Goal: Information Seeking & Learning: Learn about a topic

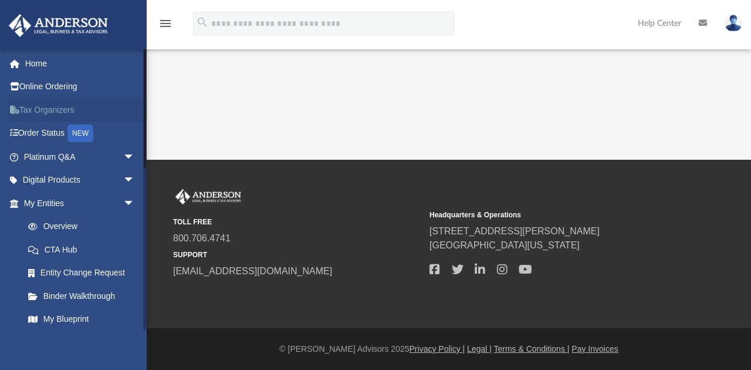
click at [59, 109] on link "Tax Organizers" at bounding box center [80, 109] width 144 height 23
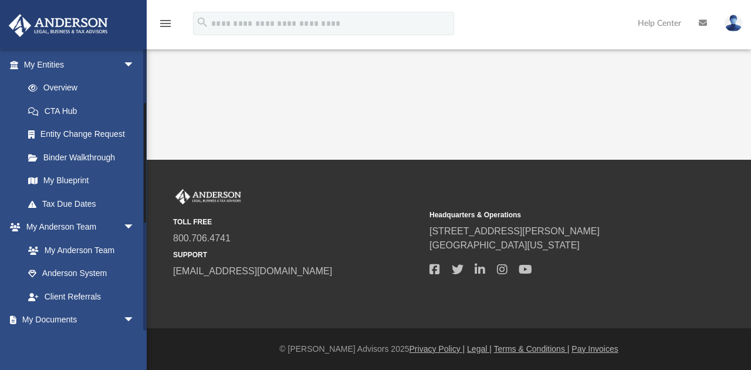
scroll to position [100, 0]
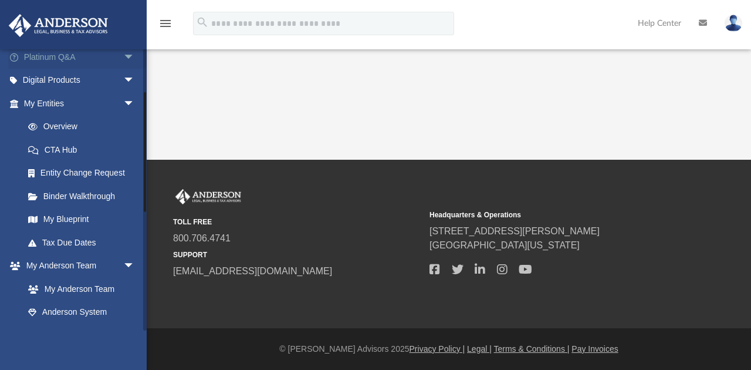
click at [113, 56] on link "Platinum Q&A arrow_drop_down" at bounding box center [80, 56] width 144 height 23
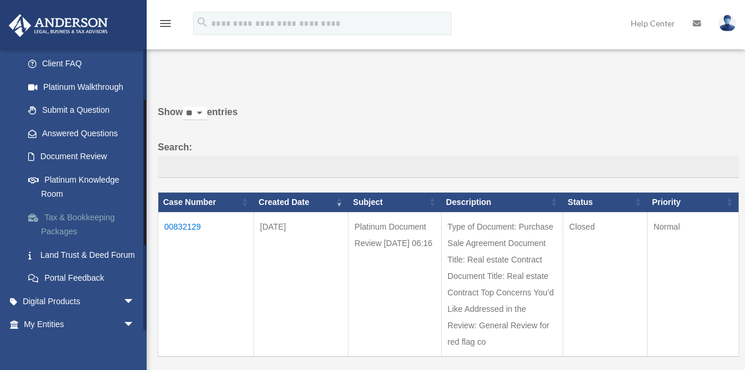
scroll to position [117, 0]
click at [67, 177] on link "Platinum Knowledge Room" at bounding box center [84, 186] width 136 height 38
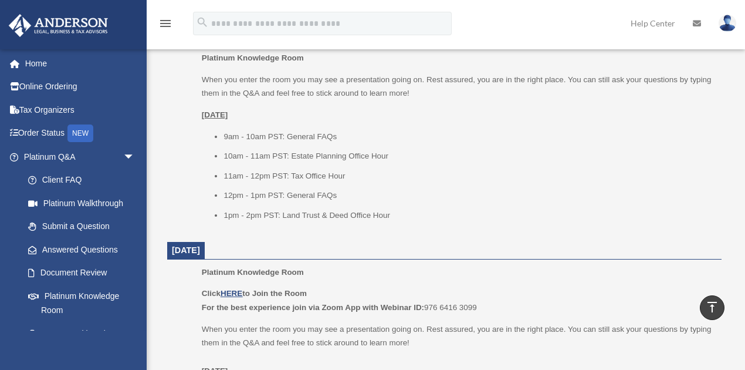
scroll to position [1369, 0]
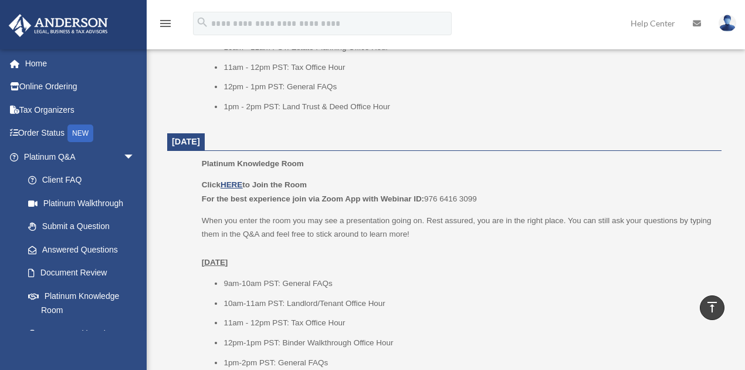
click at [535, 9] on div "menu search Site Menu add dcthrives@gmail.com My Profile Reset Password Logout …" at bounding box center [373, 29] width 728 height 40
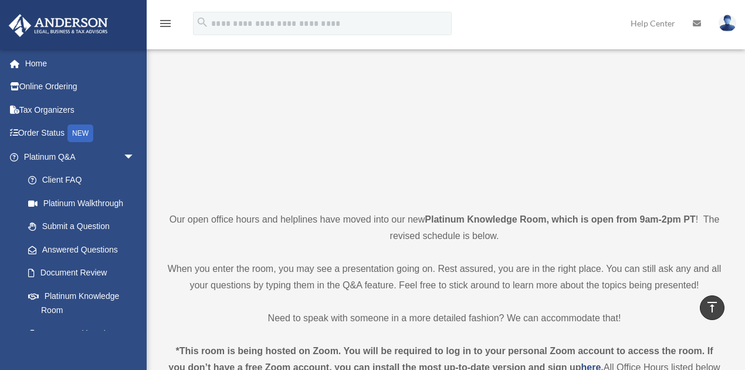
scroll to position [0, 0]
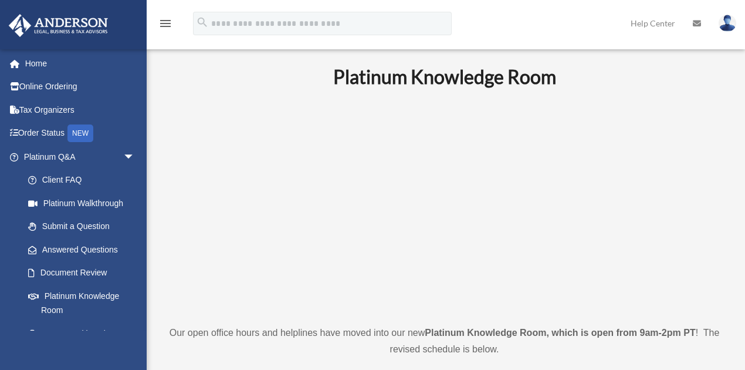
click at [728, 28] on img at bounding box center [728, 23] width 18 height 17
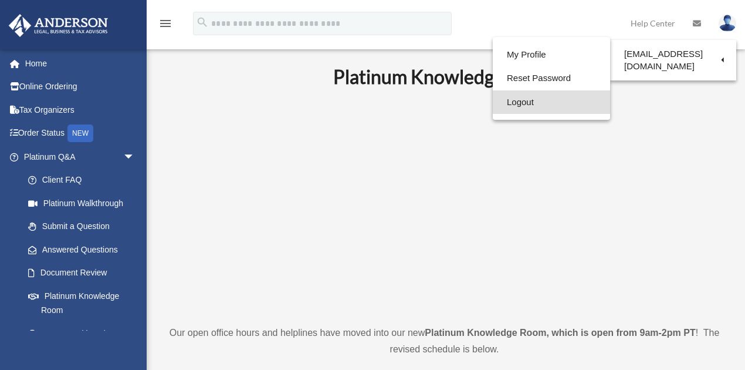
click at [532, 103] on link "Logout" at bounding box center [551, 102] width 117 height 24
